Goal: Task Accomplishment & Management: Manage account settings

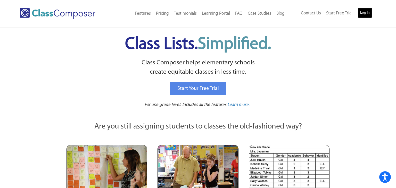
click at [368, 15] on link "Log In" at bounding box center [365, 13] width 15 height 10
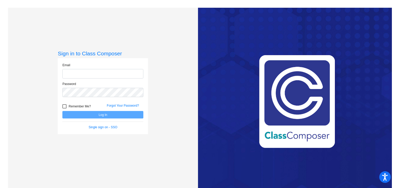
type input "[EMAIL_ADDRESS][DOMAIN_NAME]"
click at [123, 116] on button "Log In" at bounding box center [102, 114] width 81 height 7
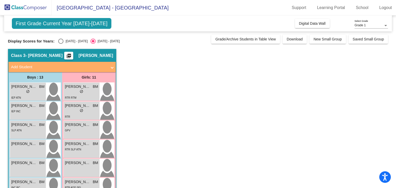
click at [72, 42] on div "[DATE] - [DATE]" at bounding box center [75, 41] width 24 height 5
click at [61, 44] on input "[DATE] - [DATE]" at bounding box center [61, 44] width 0 height 0
radio input "true"
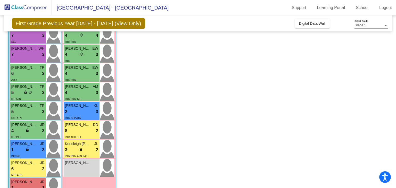
scroll to position [114, 0]
click at [17, 94] on div "5 lock do_not_disturb_alt 3" at bounding box center [27, 93] width 33 height 7
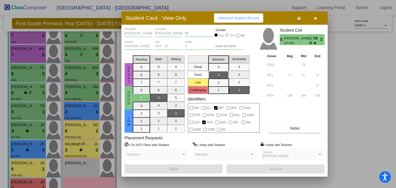
click at [317, 18] on button "button" at bounding box center [315, 17] width 17 height 9
